Goal: Find specific page/section: Find specific page/section

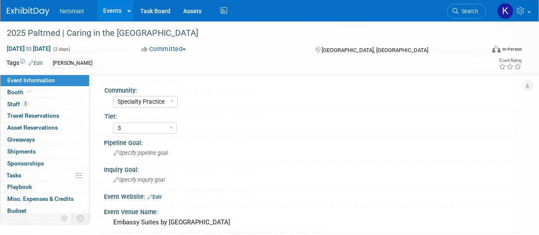
select select "Specialty Practice"
select select "3"
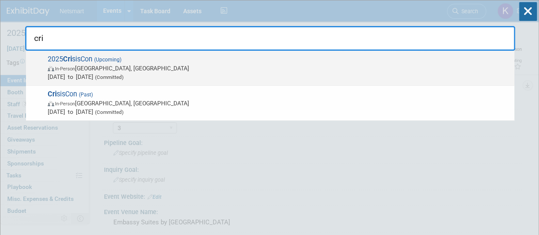
type input "cri"
click at [191, 75] on span "[DATE] to [DATE] (Committed)" at bounding box center [279, 76] width 462 height 9
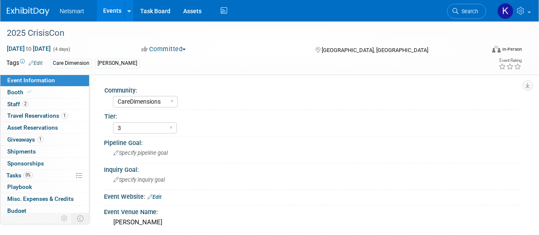
select select "CareDimensions"
select select "3"
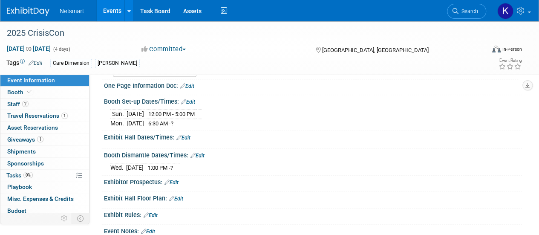
scroll to position [213, 0]
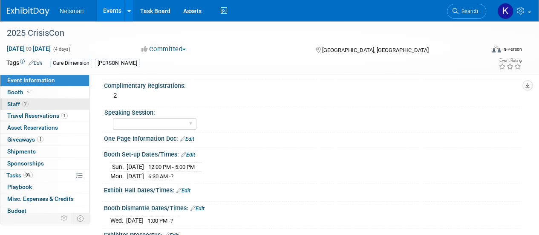
click at [49, 104] on link "2 Staff 2" at bounding box center [44, 104] width 89 height 12
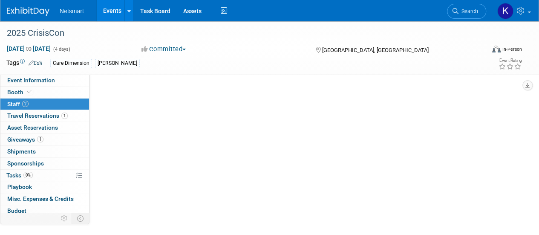
scroll to position [0, 0]
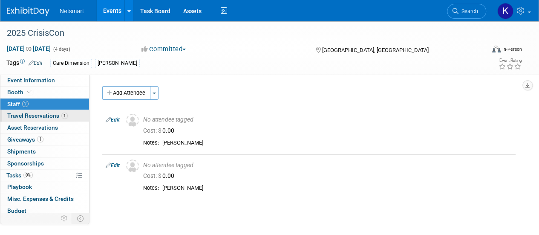
click at [52, 115] on span "Travel Reservations 1" at bounding box center [37, 115] width 61 height 7
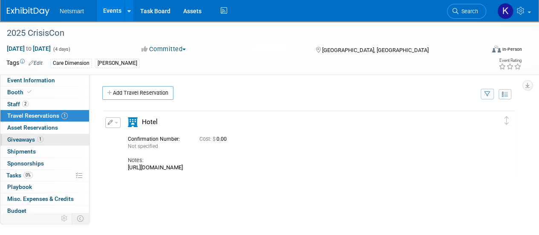
click at [50, 134] on link "1 Giveaways 1" at bounding box center [44, 140] width 89 height 12
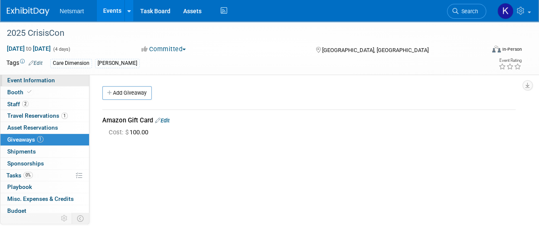
click at [41, 80] on span "Event Information" at bounding box center [31, 80] width 48 height 7
select select "CareDimensions"
select select "3"
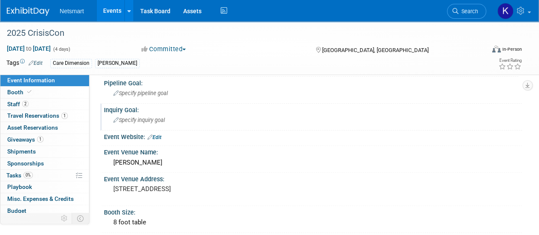
scroll to position [85, 0]
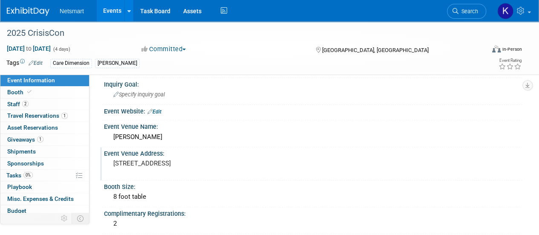
click at [142, 166] on pre "10 S West St, Indianapolis, IN 46204" at bounding box center [191, 163] width 156 height 8
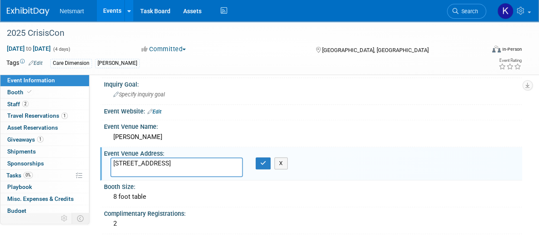
click at [142, 166] on textarea "10 S West St, Indianapolis, IN 46204" at bounding box center [176, 167] width 133 height 20
